Goal: Navigation & Orientation: Find specific page/section

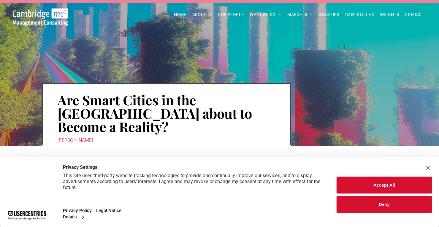
click at [427, 170] on div "Close Layer" at bounding box center [428, 168] width 8 height 8
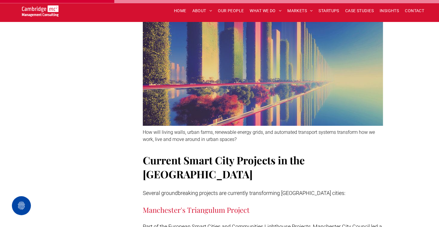
scroll to position [1060, 0]
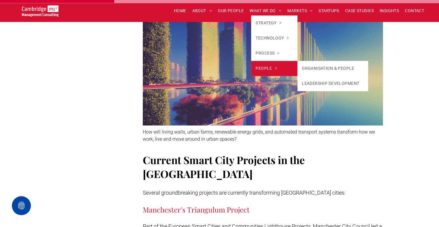
click at [263, 71] on span "PEOPLE" at bounding box center [266, 68] width 21 height 6
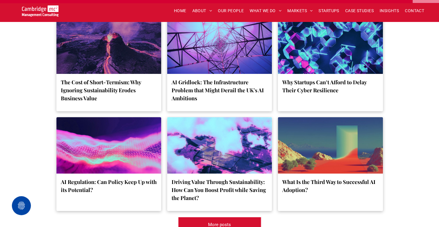
scroll to position [4093, 0]
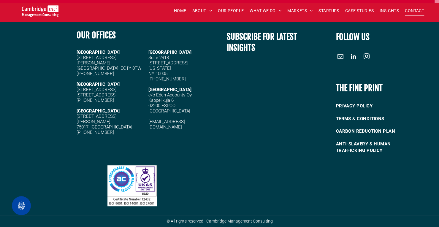
click at [409, 8] on span "CONTACT" at bounding box center [414, 10] width 19 height 9
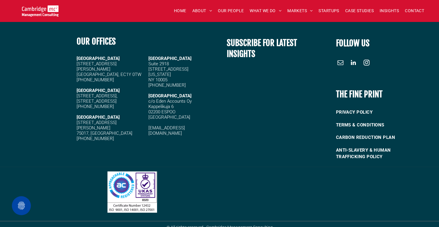
scroll to position [774, 0]
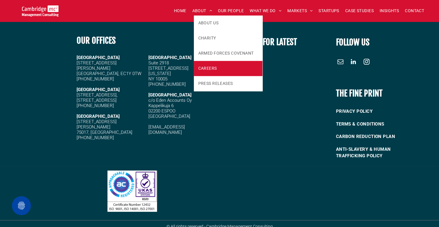
click at [203, 67] on span "CAREERS" at bounding box center [207, 68] width 19 height 6
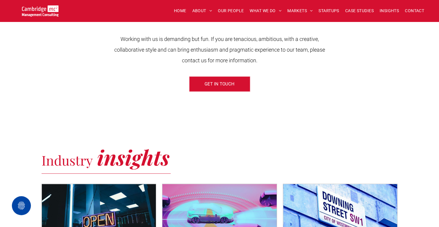
scroll to position [229, 0]
